Goal: Find specific page/section: Find specific page/section

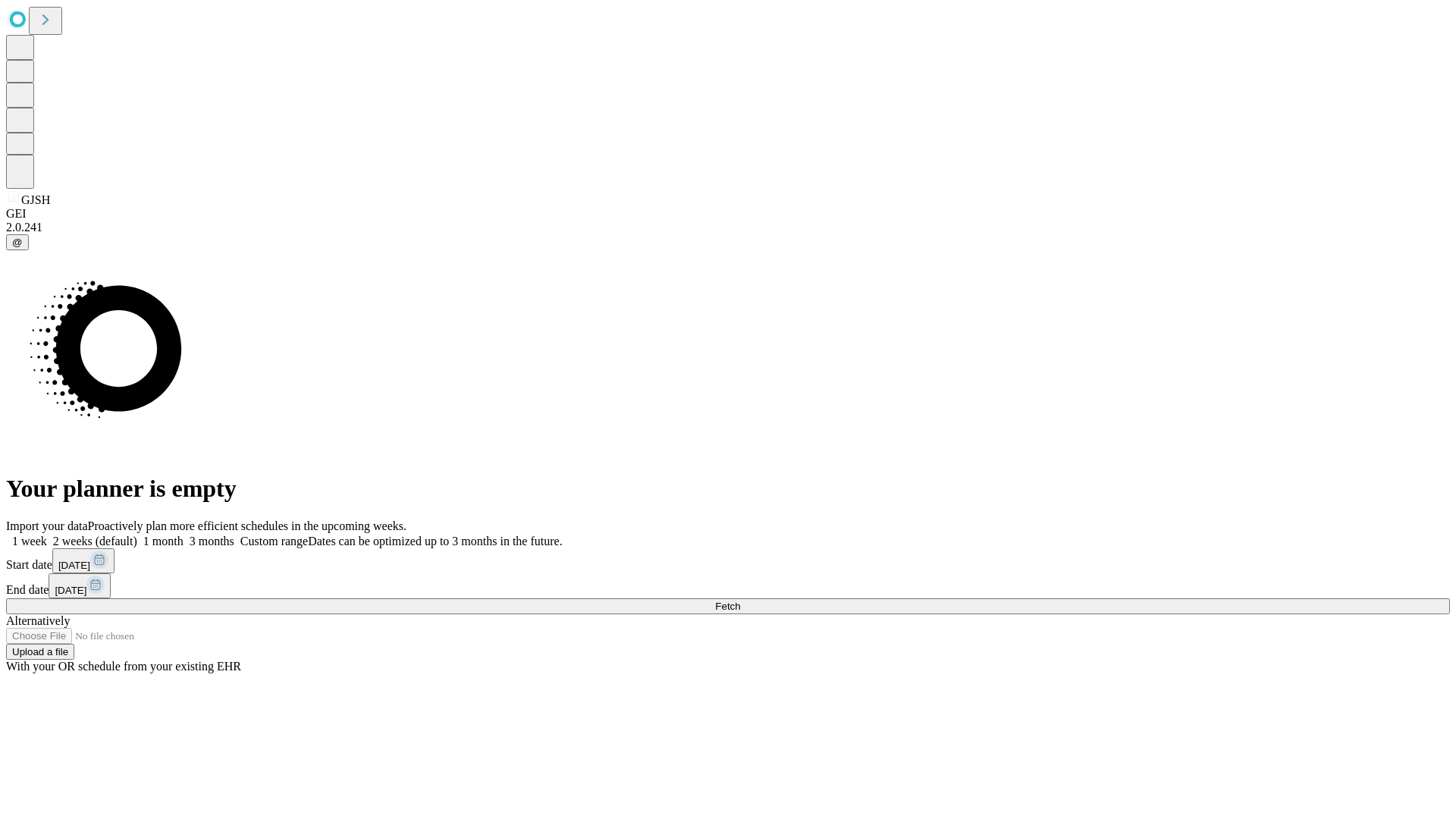
click at [740, 601] on span "Fetch" at bounding box center [728, 606] width 25 height 11
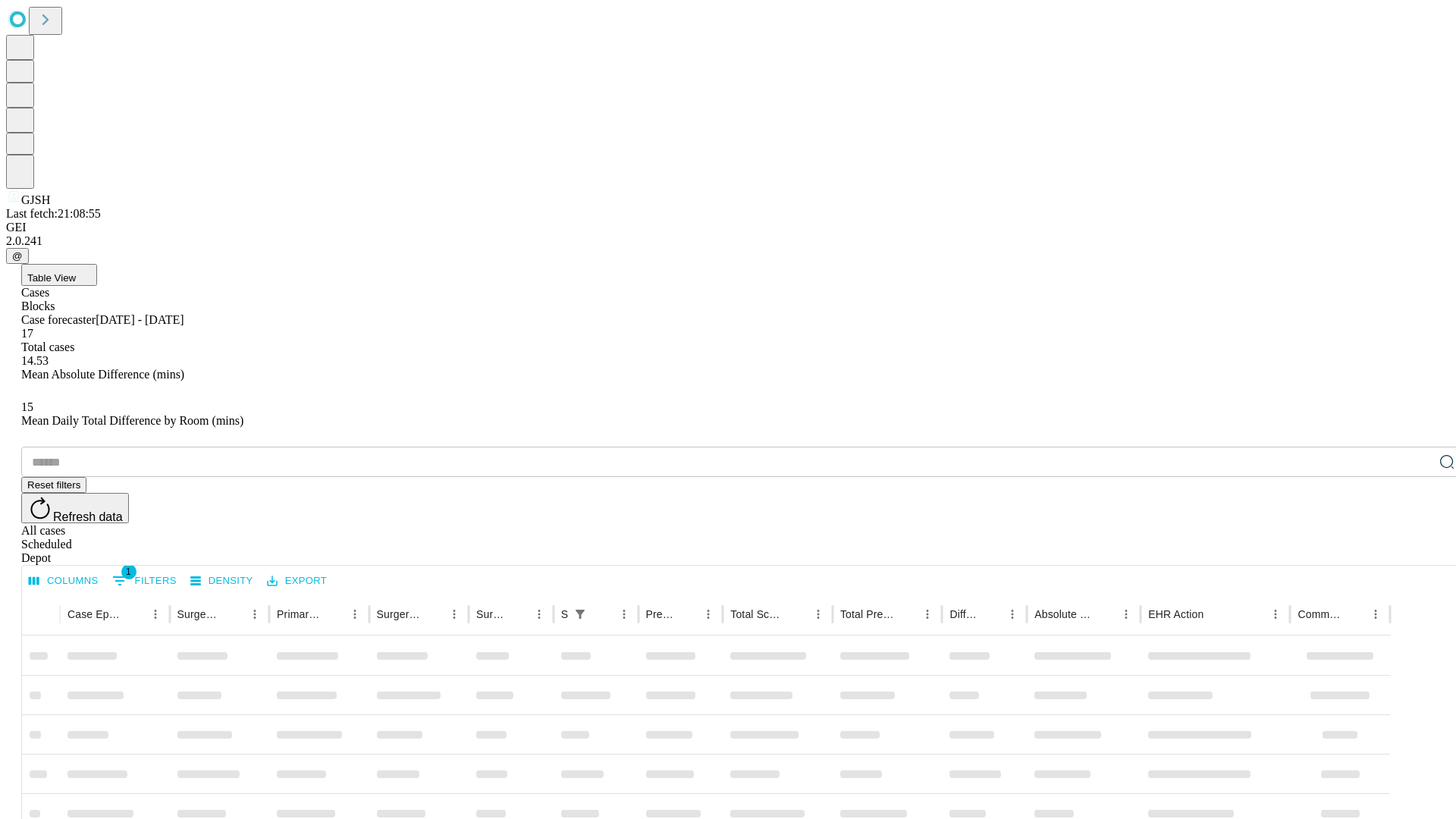
click at [1417, 552] on div "Depot" at bounding box center [742, 559] width 1444 height 14
